Goal: Task Accomplishment & Management: Manage account settings

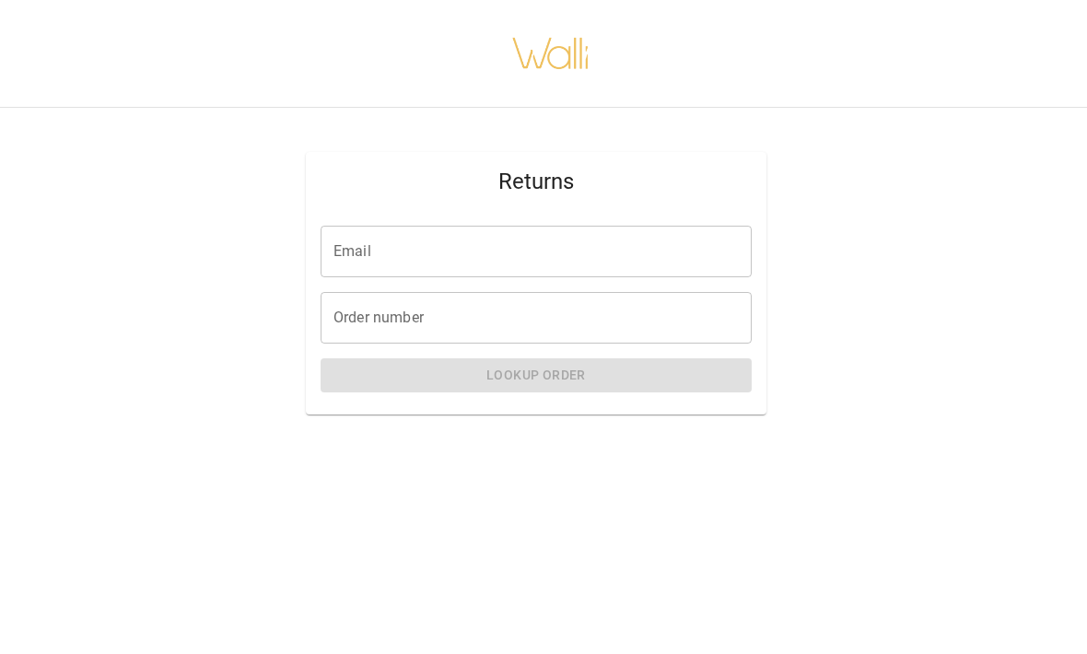
click at [415, 269] on input "Email" at bounding box center [536, 252] width 431 height 52
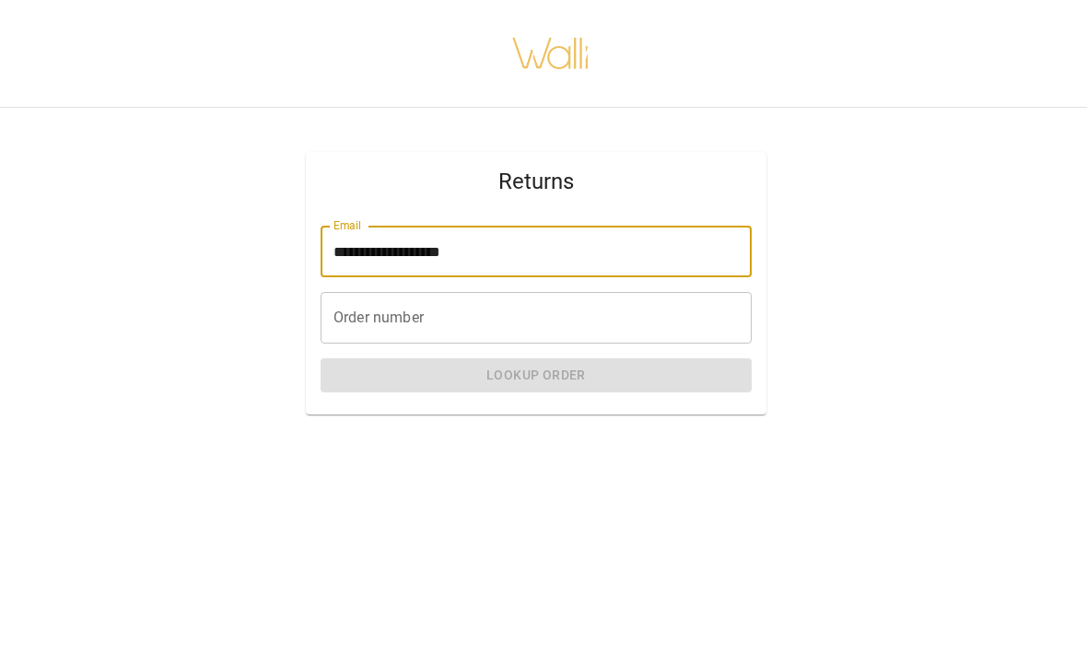
type input "**********"
click at [356, 308] on div "Order number Order number" at bounding box center [536, 318] width 431 height 52
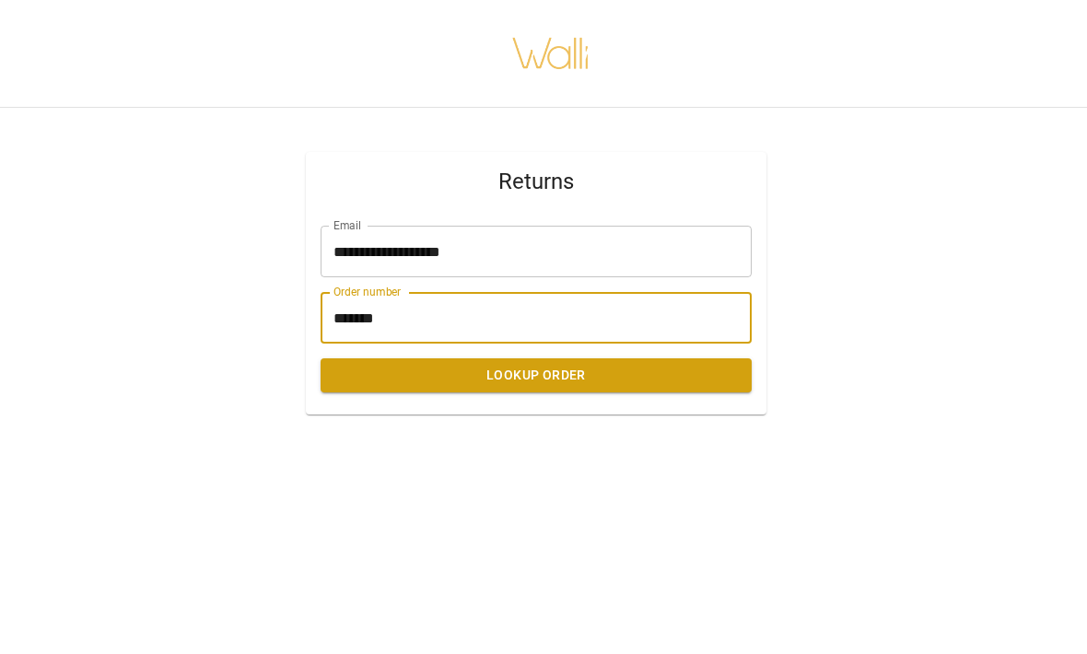
type input "*******"
click at [597, 374] on button "Lookup Order" at bounding box center [536, 375] width 431 height 34
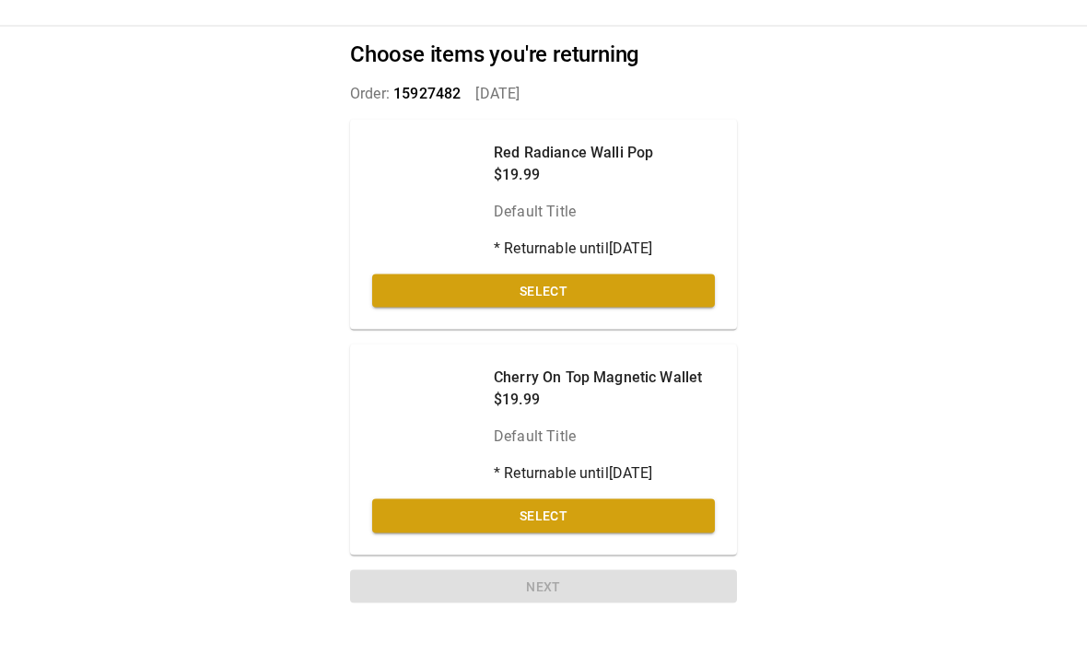
scroll to position [61, 0]
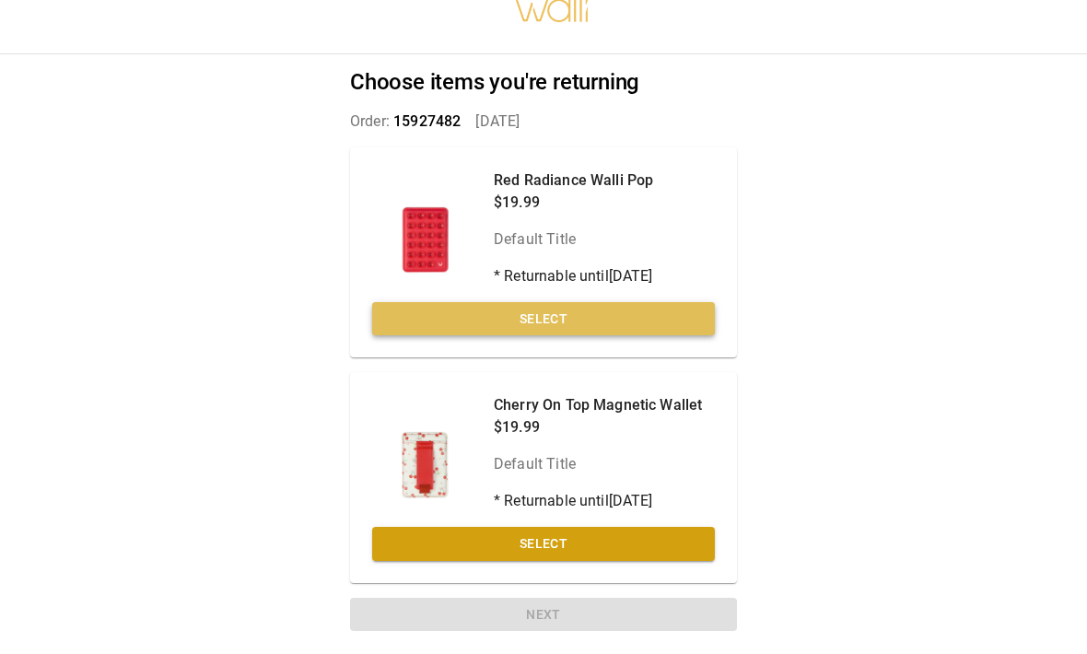
click at [579, 318] on button "Select" at bounding box center [543, 320] width 343 height 34
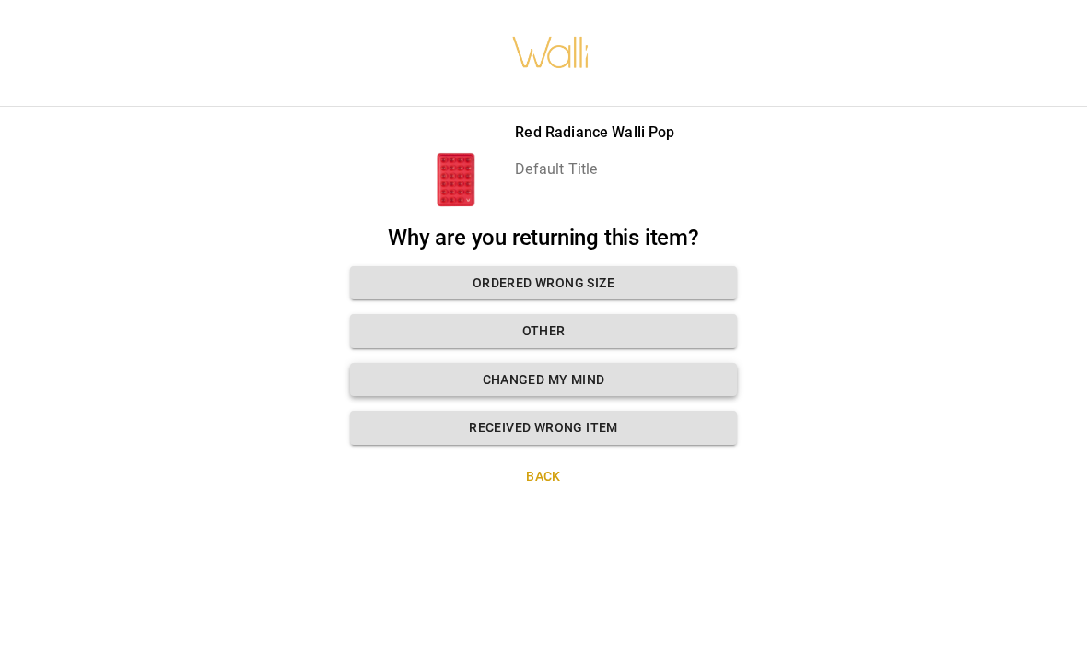
click at [636, 364] on button "Changed my mind" at bounding box center [543, 381] width 387 height 34
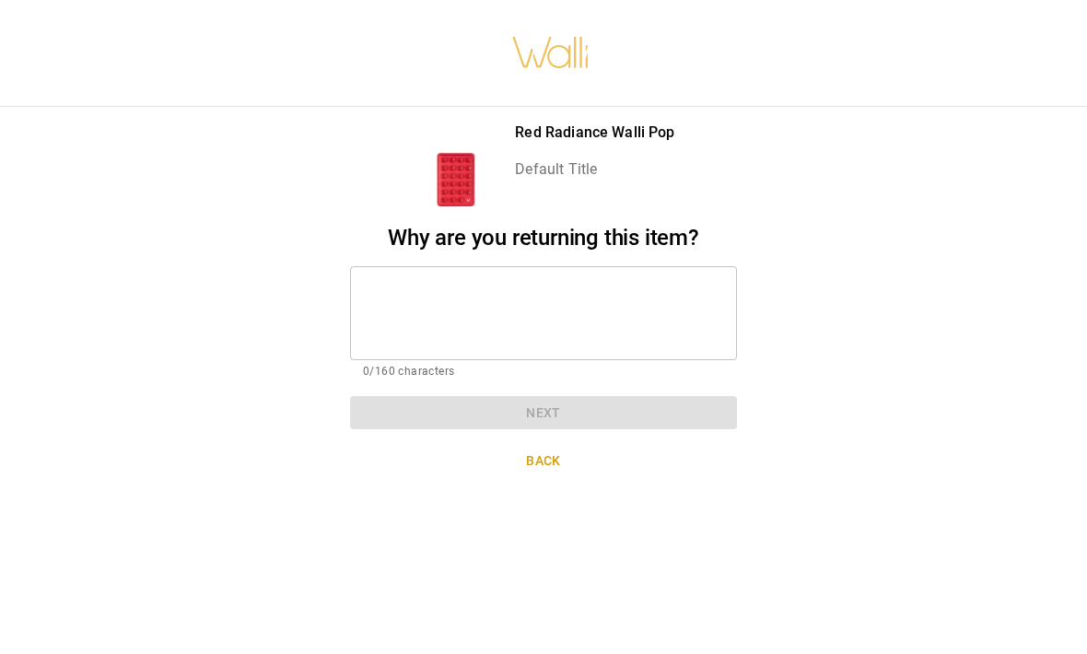
click at [579, 282] on textarea at bounding box center [543, 314] width 361 height 64
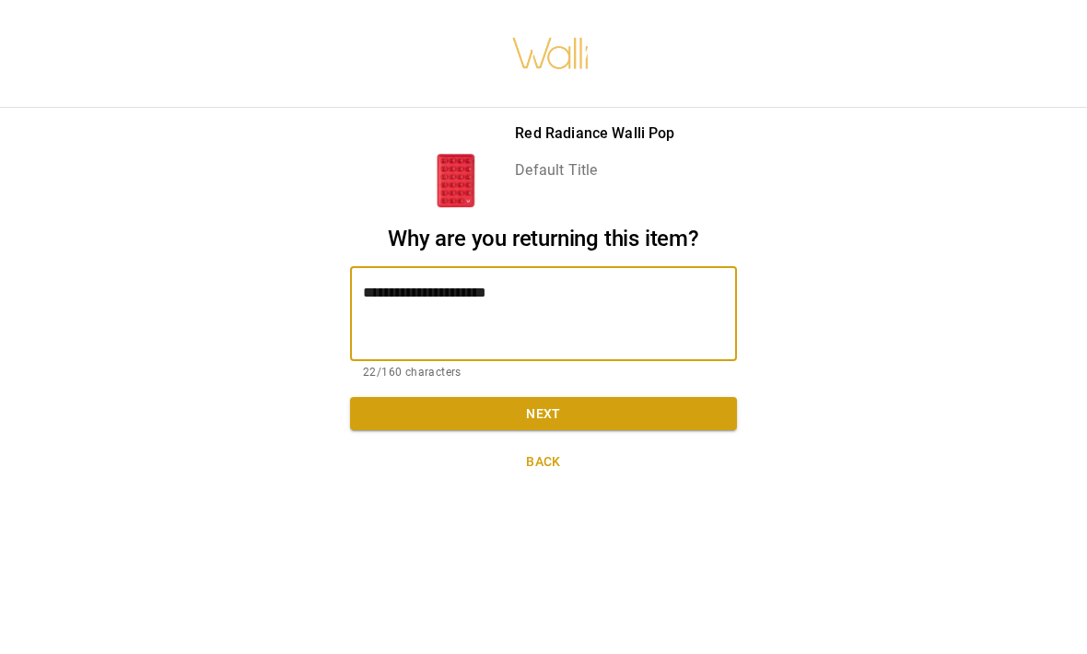
type textarea "**********"
click at [587, 397] on button "Next" at bounding box center [543, 414] width 387 height 34
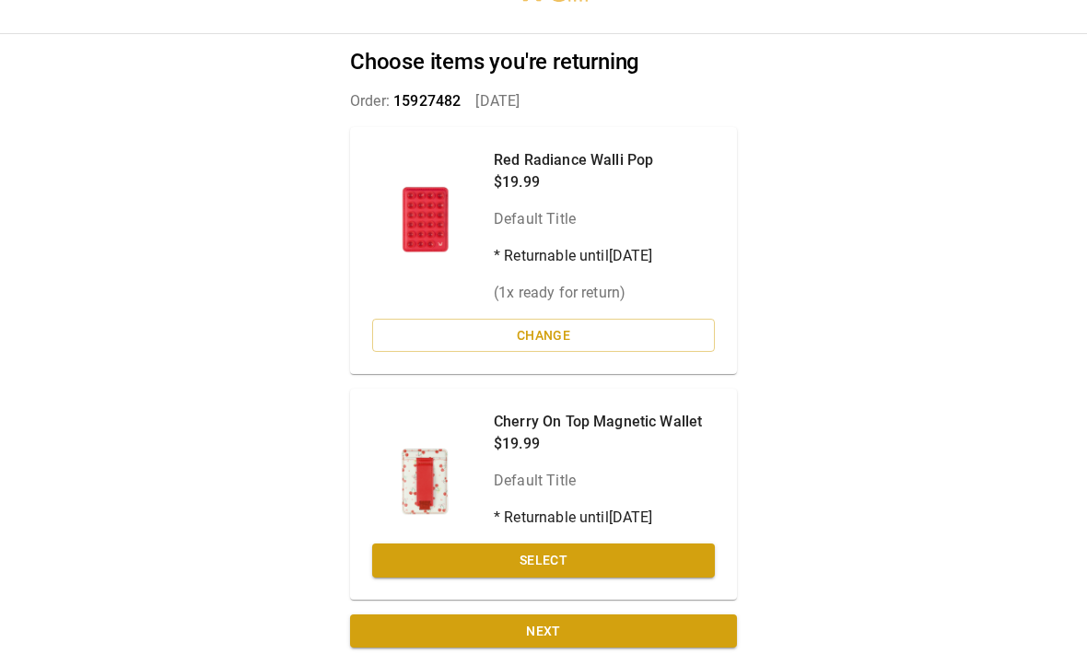
scroll to position [75, 0]
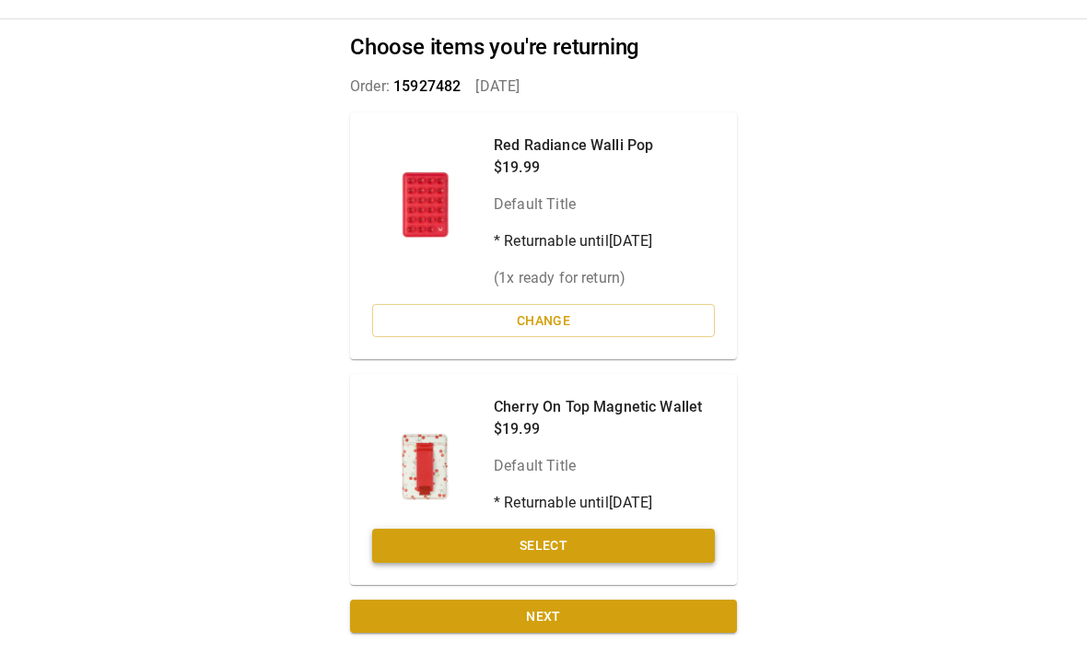
click at [588, 543] on button "Select" at bounding box center [543, 547] width 343 height 34
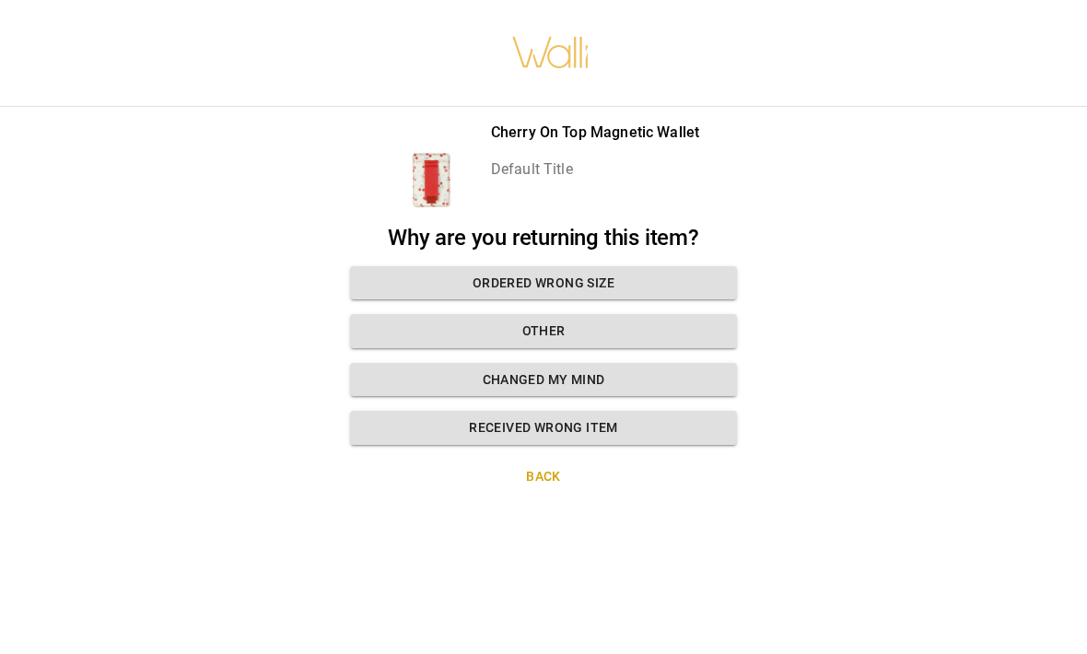
scroll to position [61, 0]
click at [660, 364] on button "Changed my mind" at bounding box center [543, 381] width 387 height 34
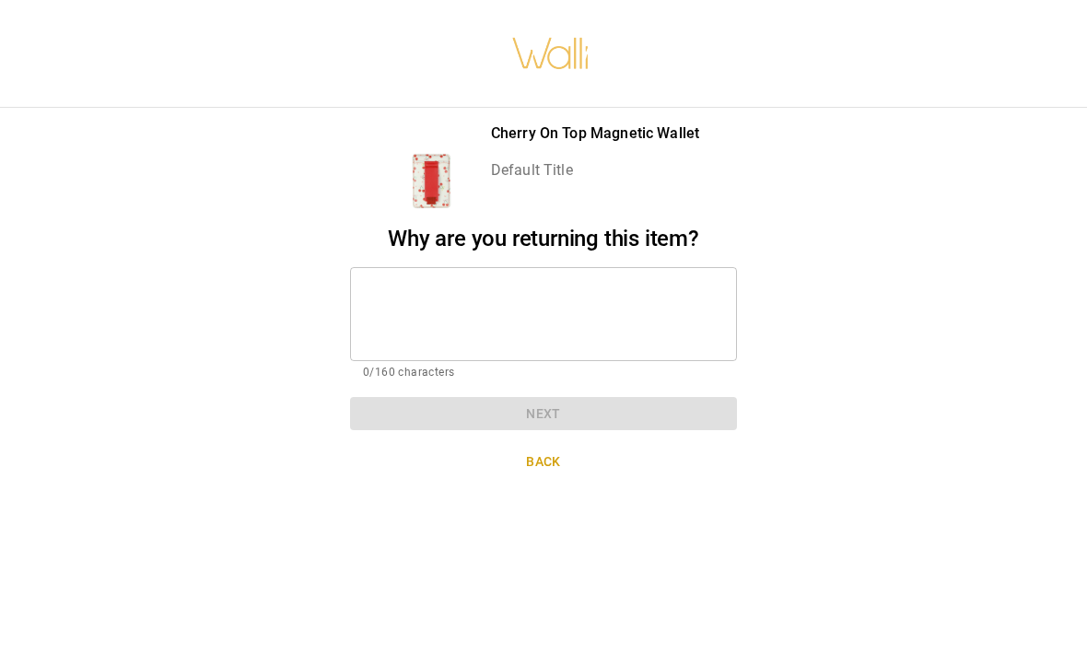
click at [537, 282] on textarea at bounding box center [543, 314] width 361 height 64
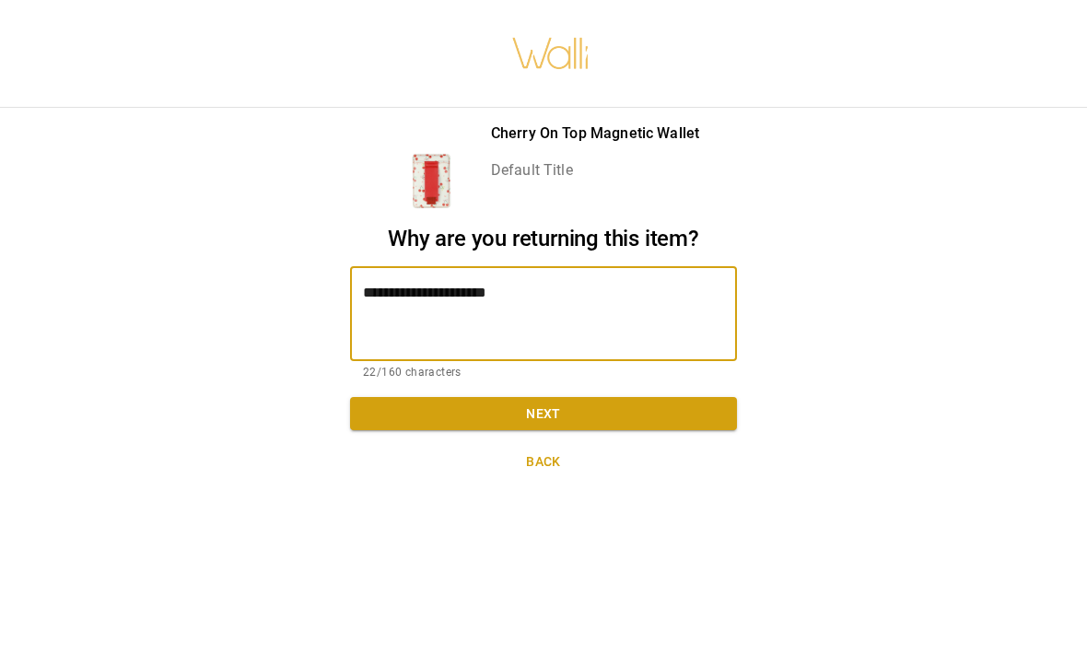
type textarea "**********"
click at [624, 397] on button "Next" at bounding box center [543, 414] width 387 height 34
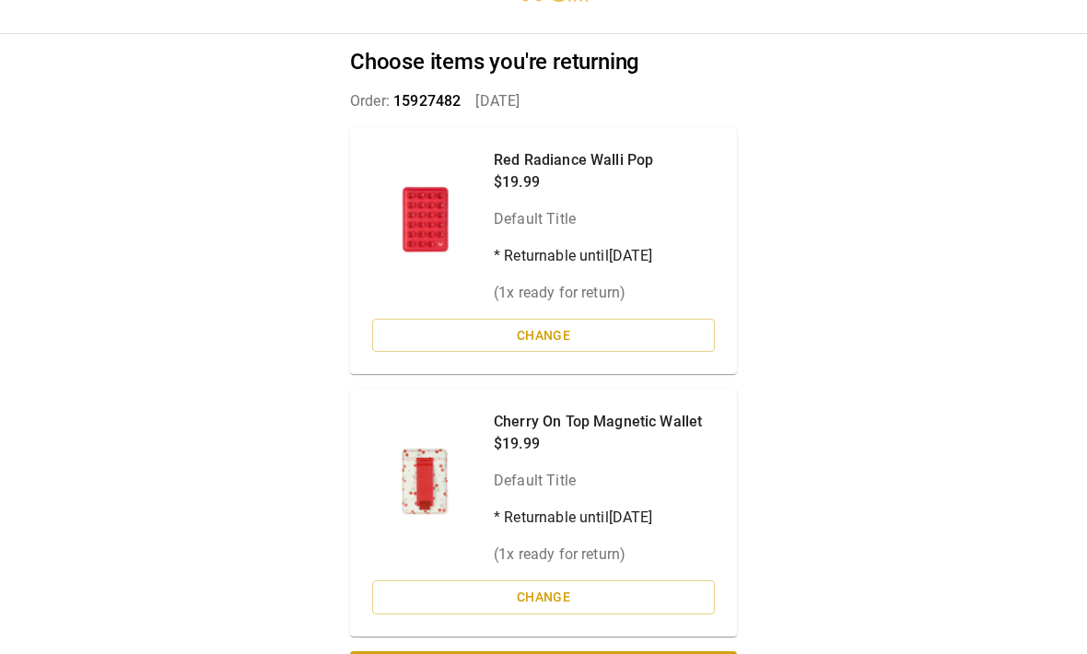
scroll to position [111, 0]
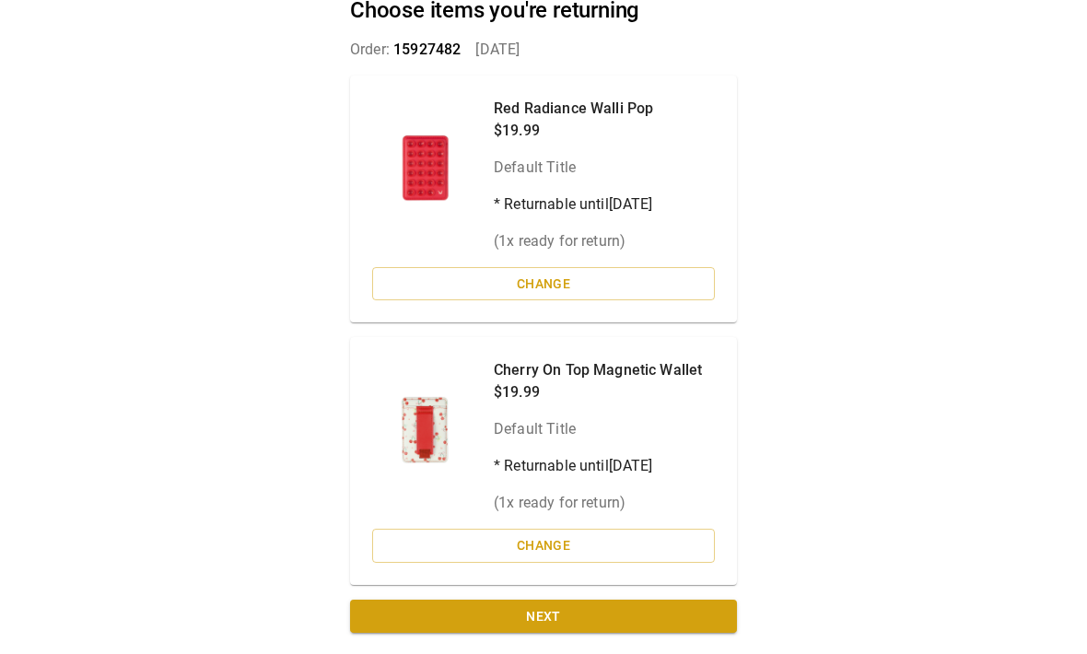
click at [577, 616] on button "Next" at bounding box center [543, 618] width 387 height 34
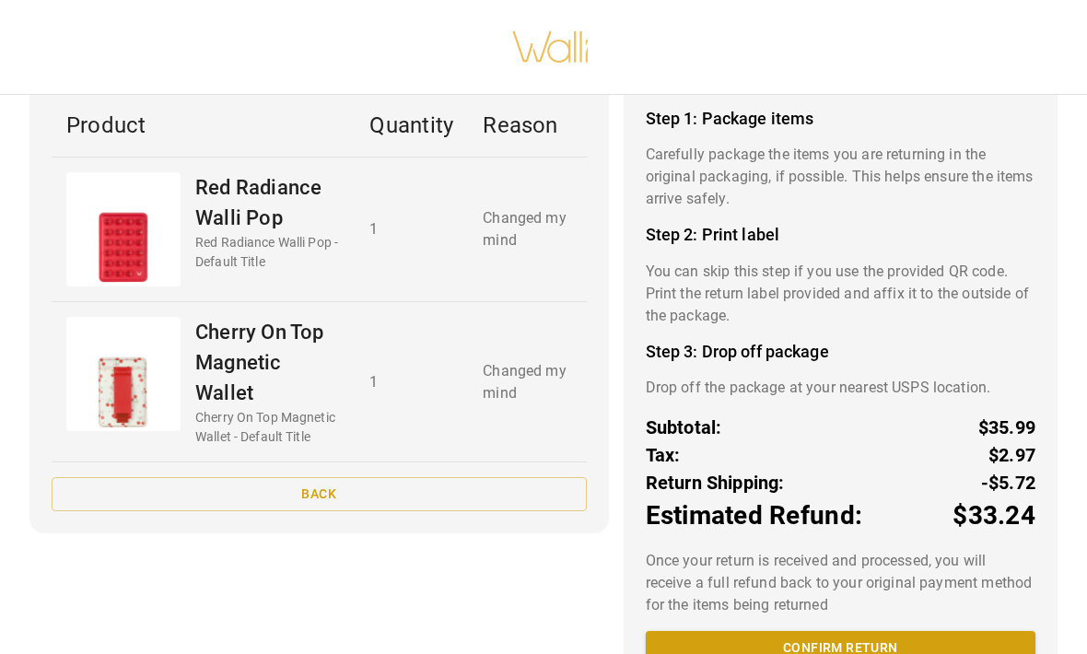
scroll to position [114, 0]
click at [876, 632] on button "Confirm return" at bounding box center [841, 649] width 390 height 34
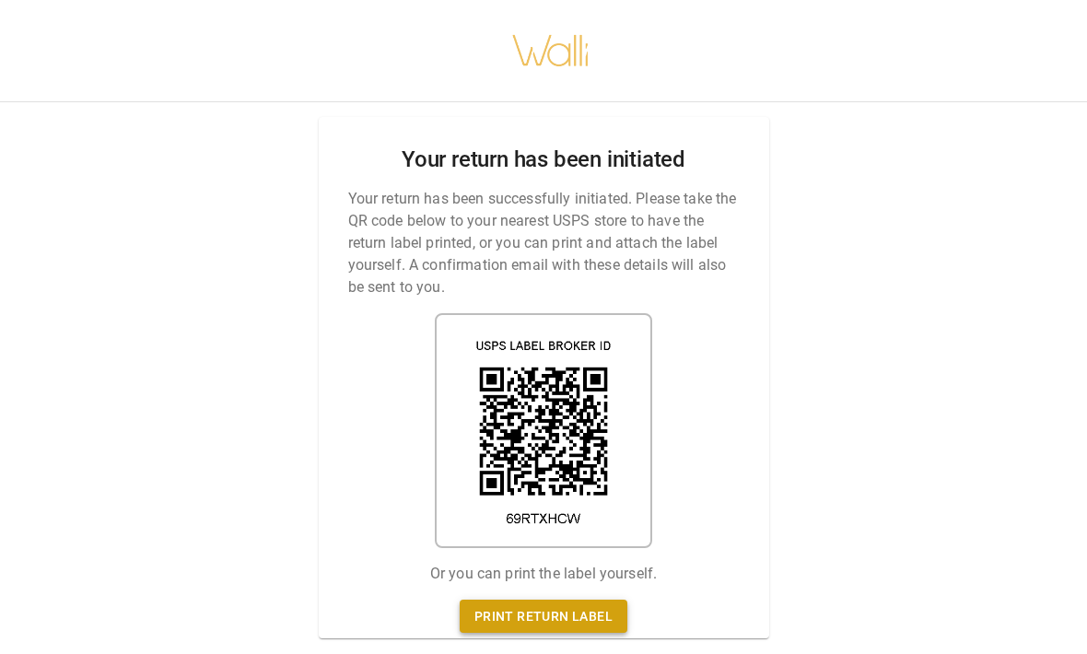
click at [586, 601] on link "Print return label" at bounding box center [544, 618] width 168 height 34
